Goal: Navigation & Orientation: Go to known website

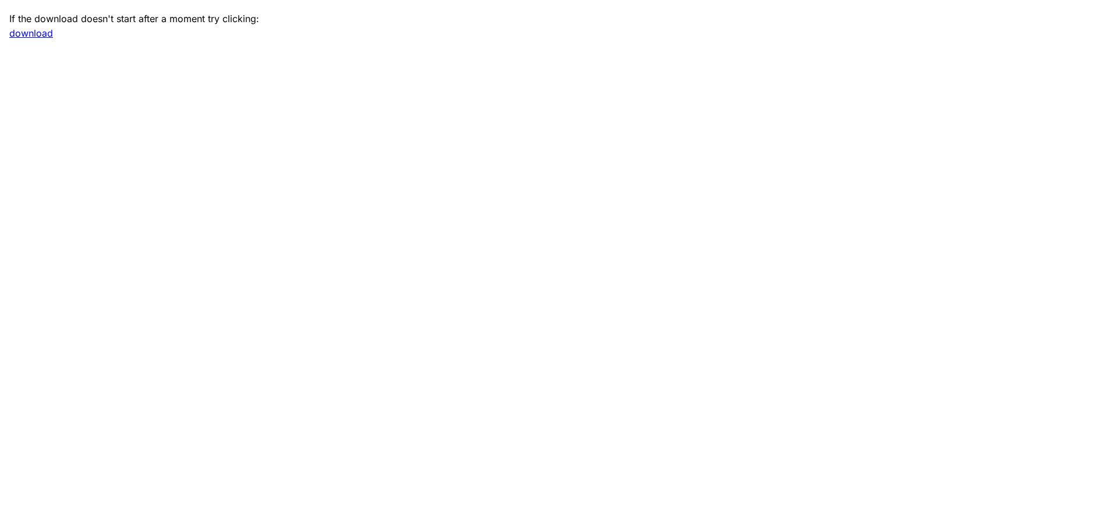
drag, startPoint x: 775, startPoint y: 113, endPoint x: 564, endPoint y: 100, distance: 211.1
click at [775, 113] on main "If the download doesn't start after a moment try clicking: download" at bounding box center [559, 265] width 1118 height 530
